Goal: Information Seeking & Learning: Learn about a topic

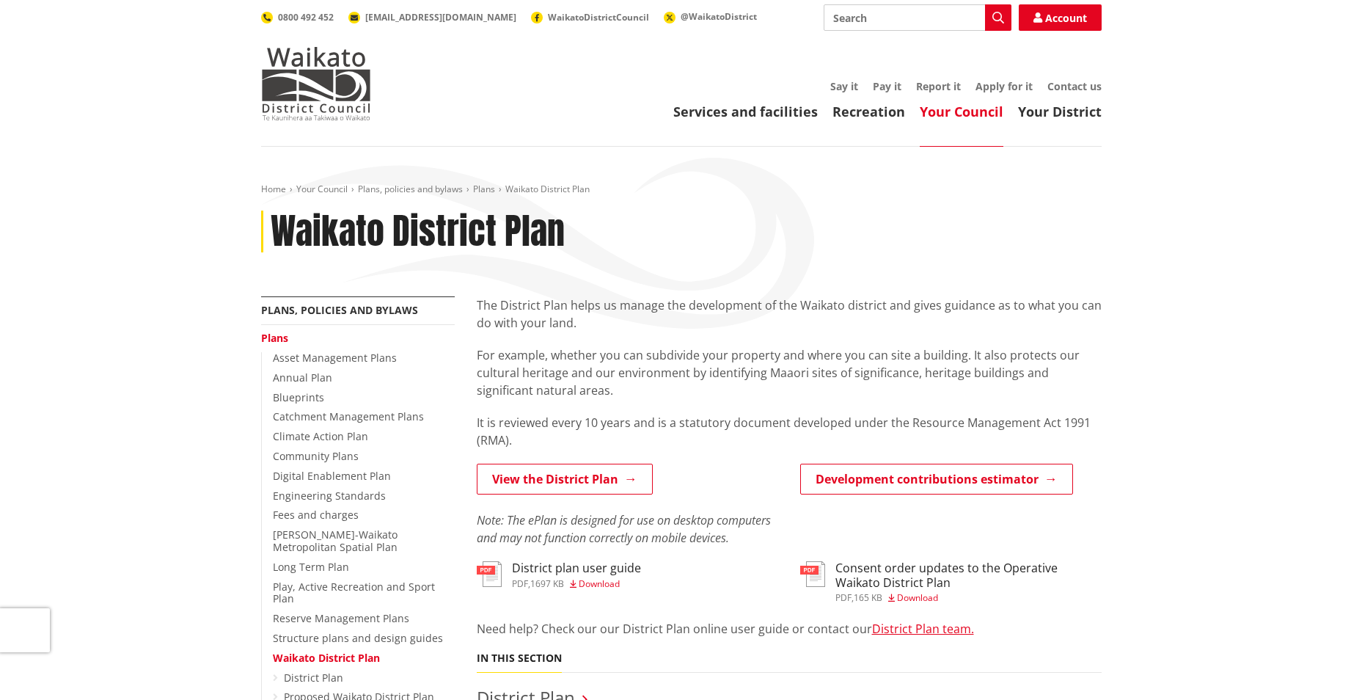
click at [560, 478] on link "View the District Plan" at bounding box center [565, 478] width 176 height 31
click at [507, 466] on link "View the District Plan" at bounding box center [565, 478] width 176 height 31
drag, startPoint x: 0, startPoint y: 0, endPoint x: 533, endPoint y: 496, distance: 727.9
click at [533, 496] on p "View the District Plan" at bounding box center [627, 479] width 301 height 33
click at [534, 485] on link "View the District Plan" at bounding box center [565, 478] width 176 height 31
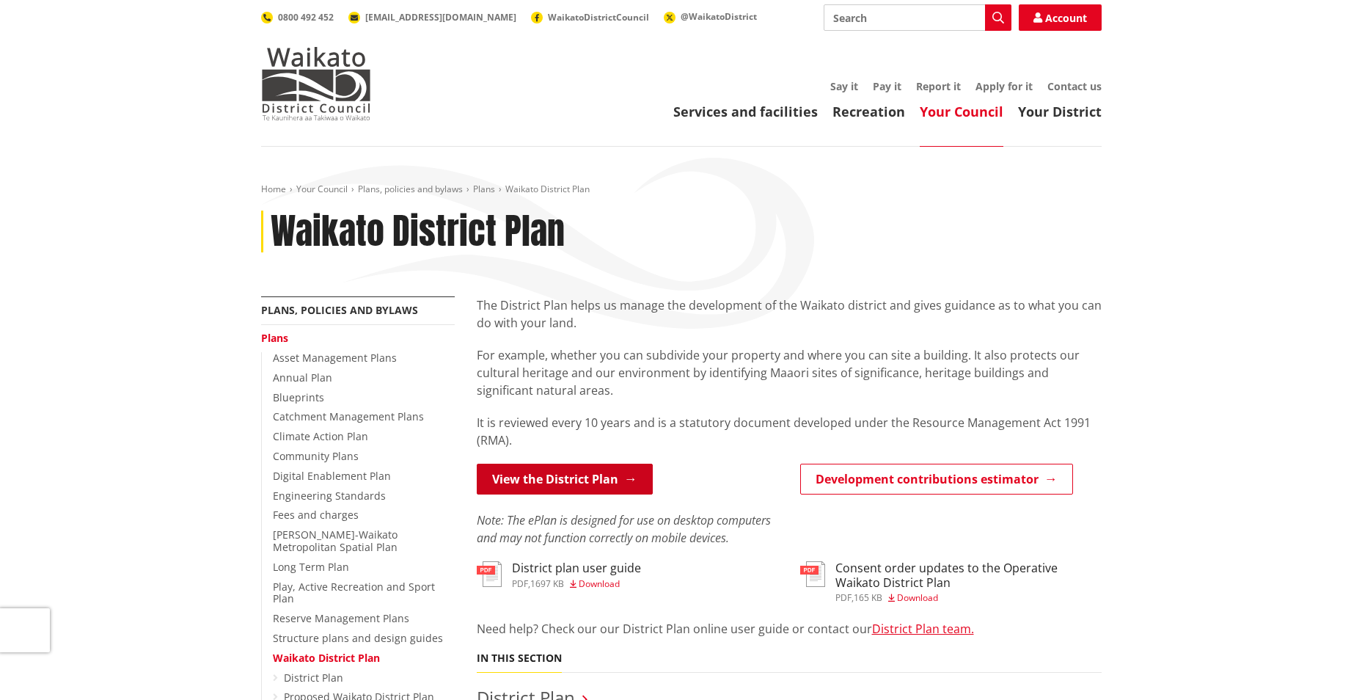
click at [536, 481] on link "View the District Plan" at bounding box center [565, 478] width 176 height 31
click at [714, 279] on div "Home Your Council Plans, policies and bylaws Plans Waikato District Plan Waikat…" at bounding box center [681, 239] width 862 height 113
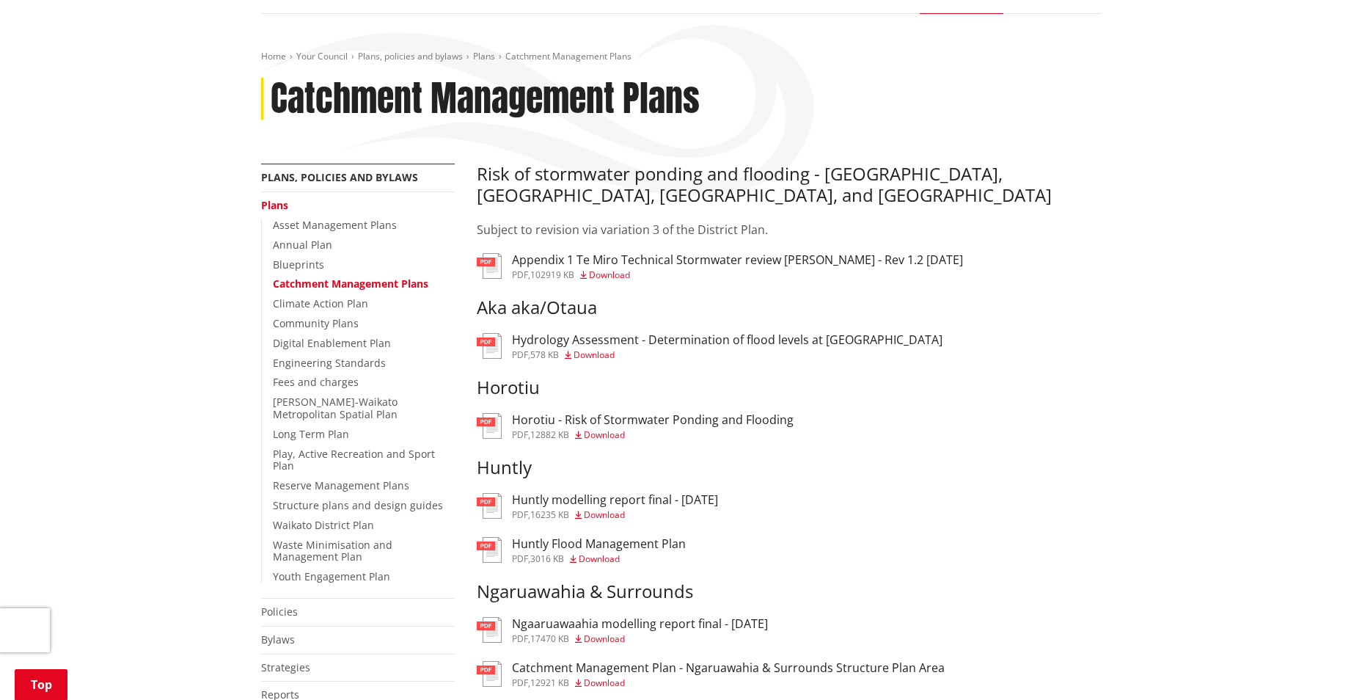
scroll to position [220, 0]
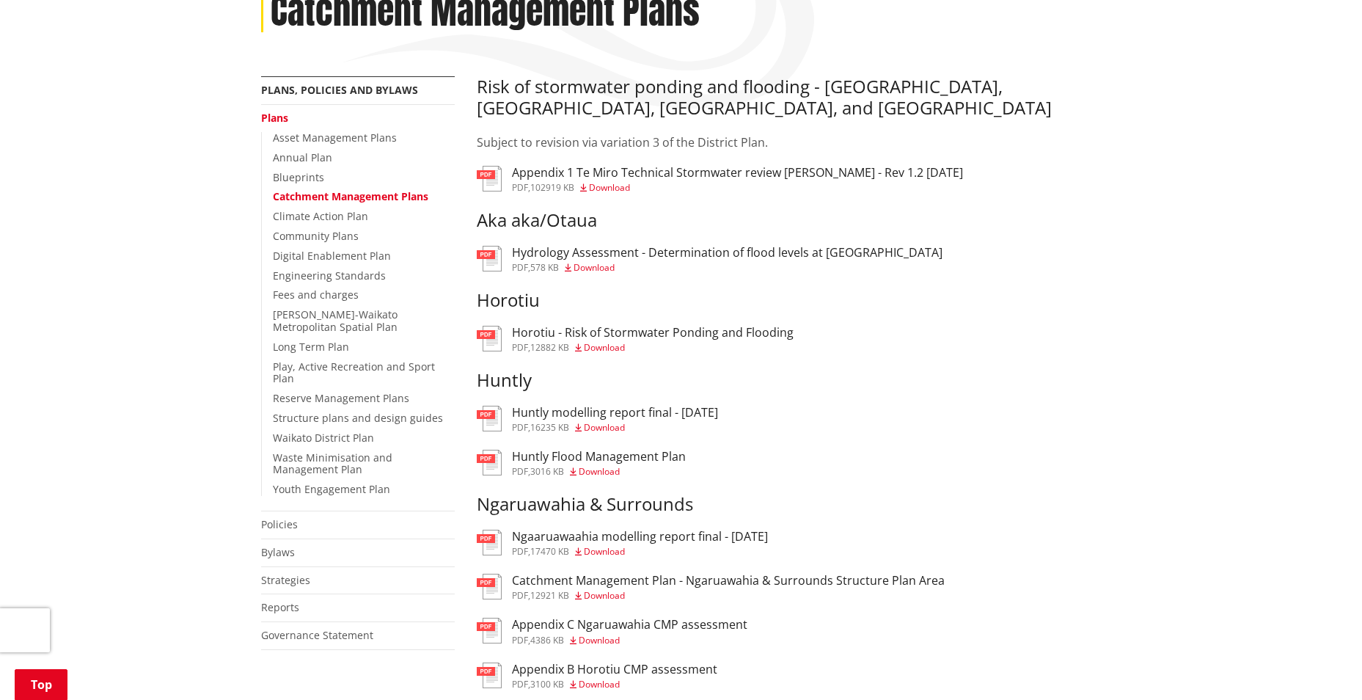
click at [945, 140] on p "Subject to revision via variation 3 of the District Plan." at bounding box center [789, 142] width 625 height 18
